Goal: Information Seeking & Learning: Find specific fact

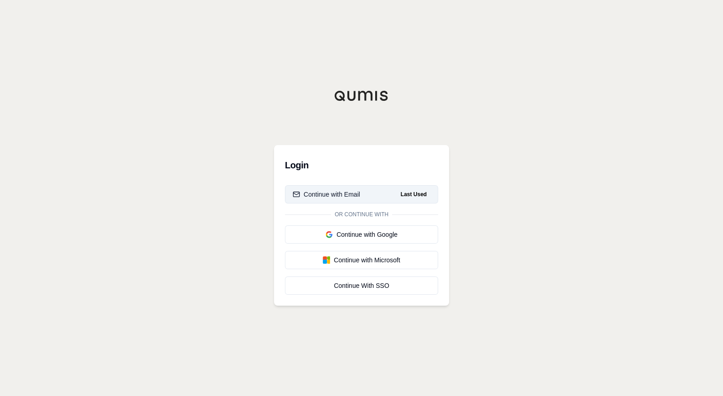
click at [353, 195] on div "Continue with Email" at bounding box center [327, 194] width 68 height 9
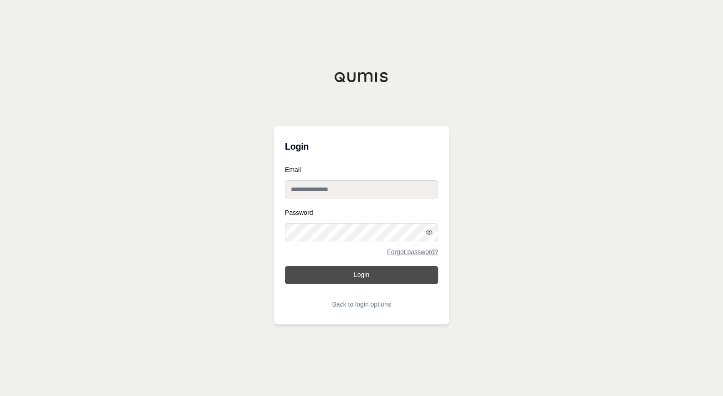
type input "**********"
click at [353, 275] on button "Login" at bounding box center [361, 275] width 153 height 18
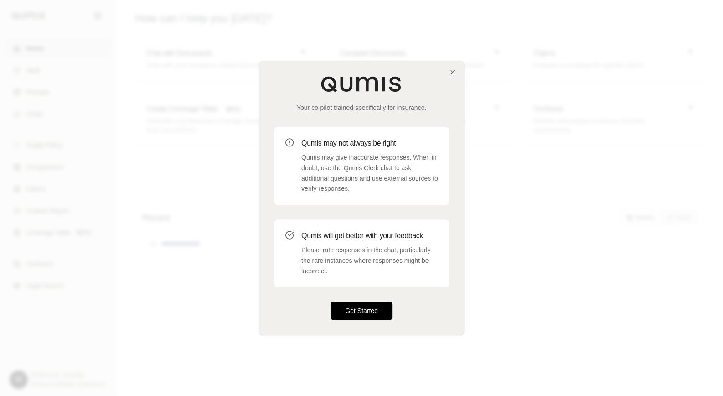
click at [362, 308] on button "Get Started" at bounding box center [362, 311] width 62 height 18
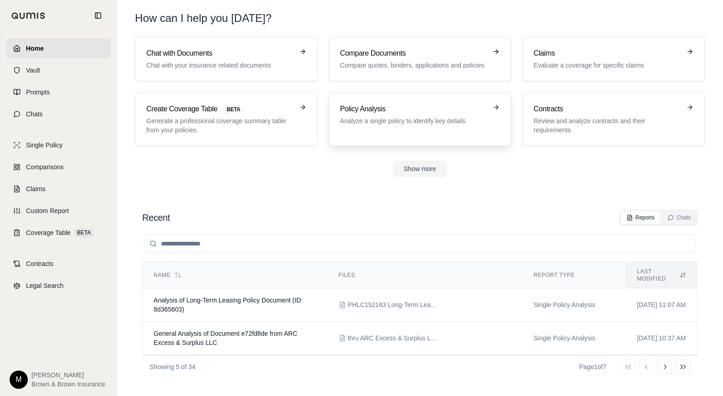
click at [381, 112] on h3 "Policy Analysis" at bounding box center [413, 109] width 147 height 11
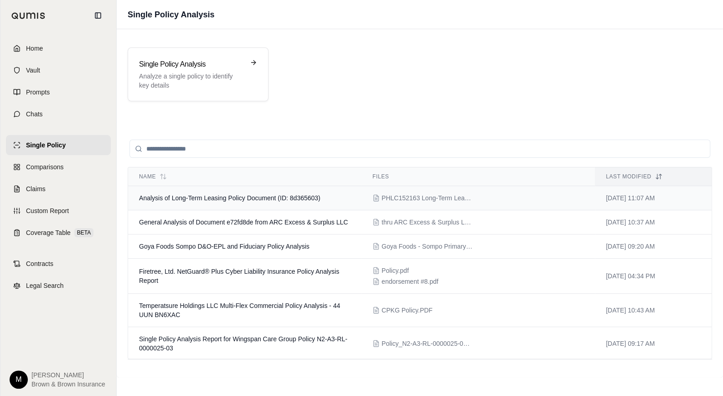
click at [260, 198] on span "Analysis of Long-Term Leasing Policy Document (ID: 8d365603)" at bounding box center [230, 197] width 182 height 7
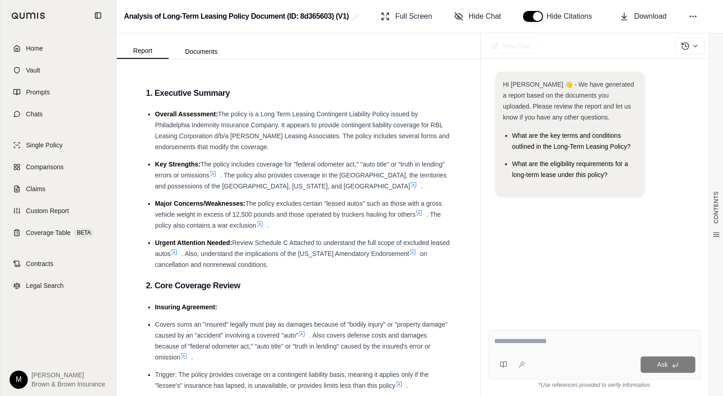
click at [515, 337] on textarea at bounding box center [594, 341] width 201 height 11
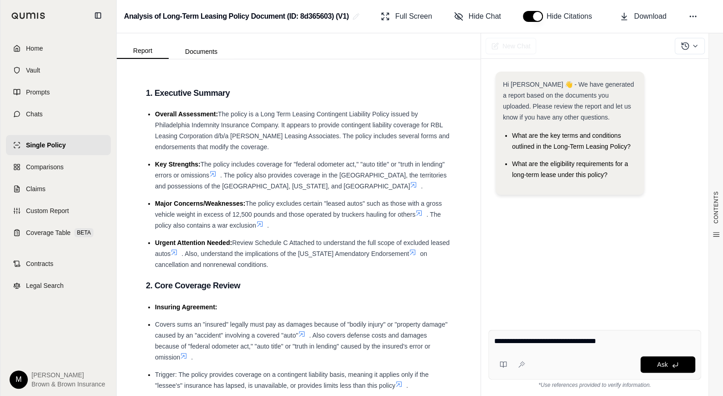
type textarea "**********"
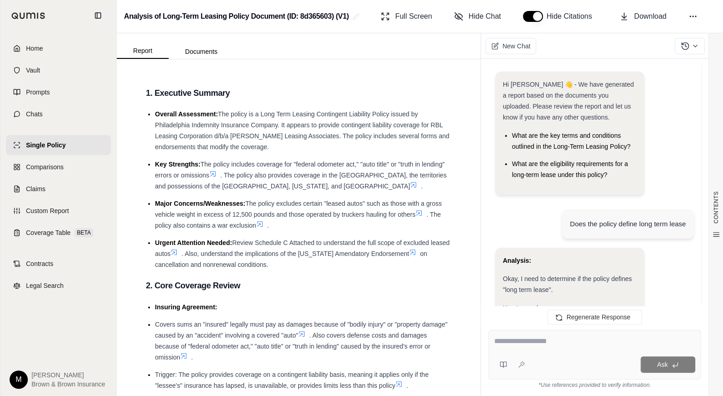
scroll to position [665, 0]
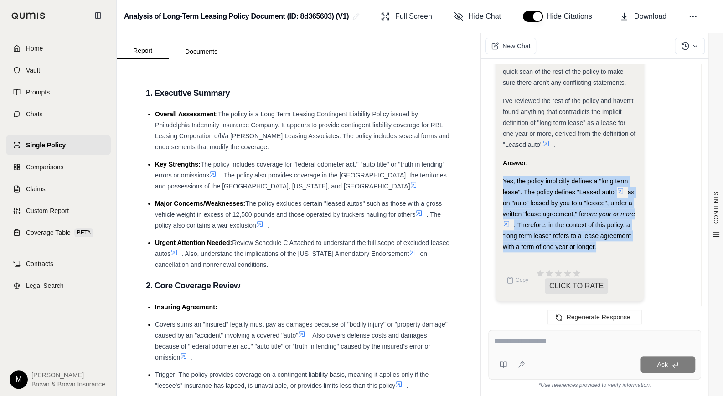
drag, startPoint x: 503, startPoint y: 177, endPoint x: 628, endPoint y: 246, distance: 142.1
click at [628, 246] on div "Yes, the policy implicitly defines a "long term lease". The policy defines "Lea…" at bounding box center [570, 214] width 134 height 77
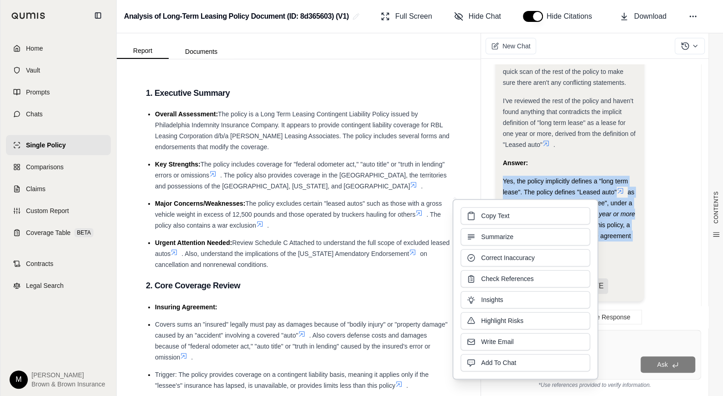
drag, startPoint x: 572, startPoint y: 228, endPoint x: 506, endPoint y: 218, distance: 66.3
click at [506, 218] on span "Copy Text" at bounding box center [495, 215] width 28 height 9
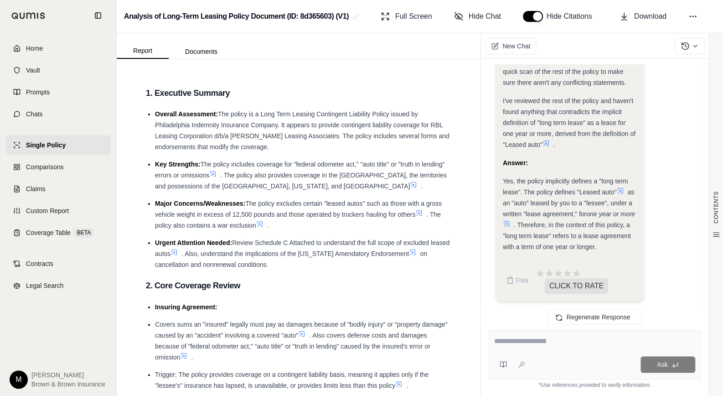
click at [532, 341] on textarea at bounding box center [594, 341] width 201 height 11
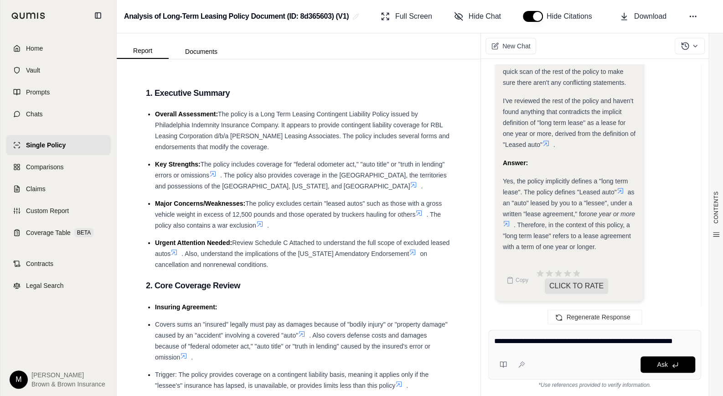
type textarea "**********"
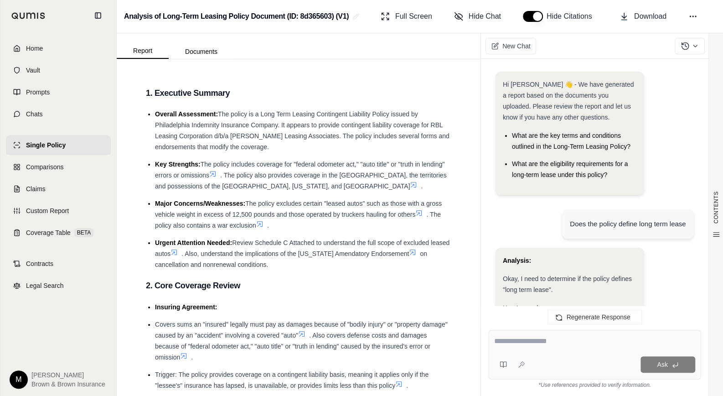
scroll to position [1665, 0]
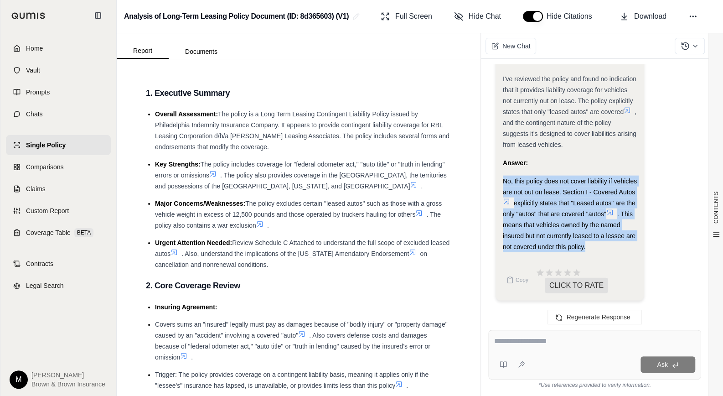
drag, startPoint x: 504, startPoint y: 180, endPoint x: 615, endPoint y: 247, distance: 129.2
click at [615, 247] on div "No, this policy does not cover liability if vehicles are not out on lease. Sect…" at bounding box center [570, 214] width 134 height 77
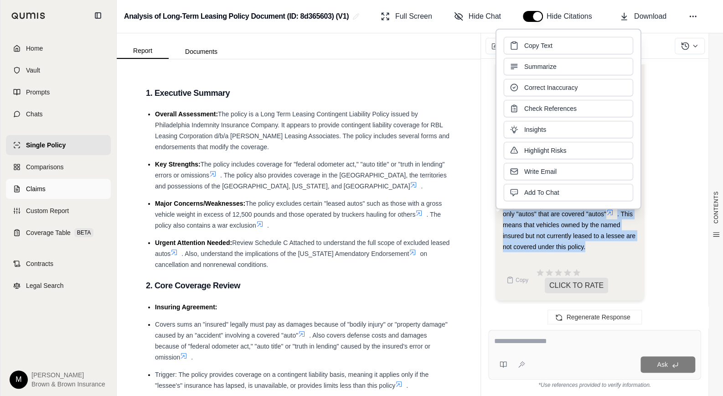
copy div "No, this policy does not cover liability if vehicles are not out on lease. Sect…"
